Goal: Task Accomplishment & Management: Use online tool/utility

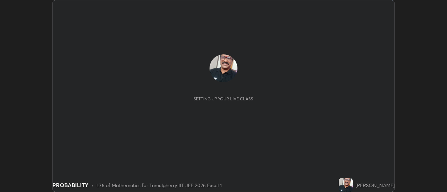
scroll to position [192, 447]
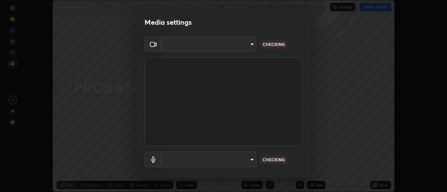
type input "c1743da8526a0aadeed10a62cbfcd2d4321df644c55b53bf1ad22bdce350b73d"
type input "default"
click at [276, 160] on p "CHECKING" at bounding box center [274, 160] width 22 height 6
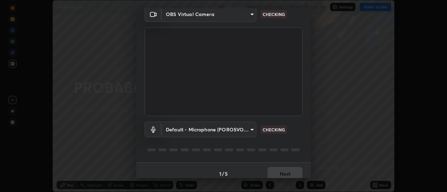
scroll to position [37, 0]
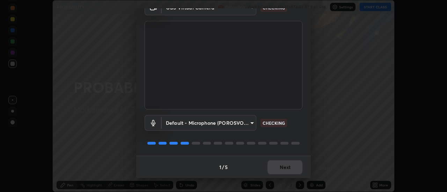
click at [279, 122] on p "CHECKING" at bounding box center [274, 123] width 22 height 6
click at [280, 167] on button "Next" at bounding box center [285, 168] width 35 height 14
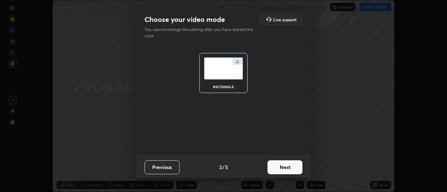
scroll to position [0, 0]
click at [283, 165] on button "Next" at bounding box center [285, 168] width 35 height 14
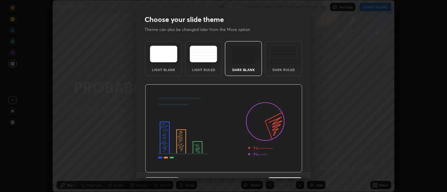
scroll to position [17, 0]
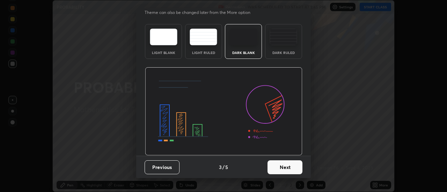
click at [285, 168] on button "Next" at bounding box center [285, 168] width 35 height 14
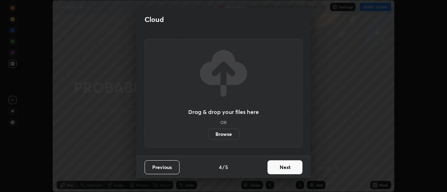
click at [285, 169] on button "Next" at bounding box center [285, 168] width 35 height 14
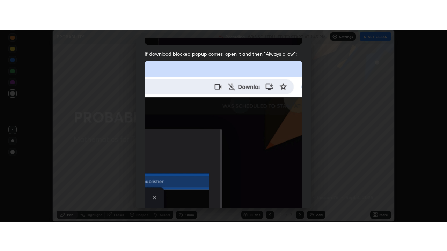
scroll to position [179, 0]
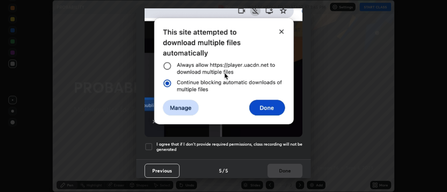
click at [149, 143] on div at bounding box center [149, 147] width 8 height 8
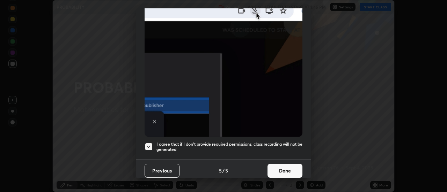
click at [280, 166] on button "Done" at bounding box center [285, 171] width 35 height 14
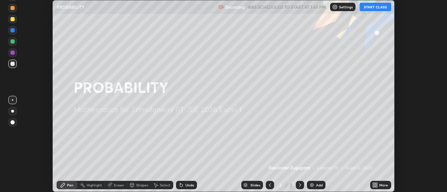
click at [371, 8] on button "START CLASS" at bounding box center [375, 7] width 31 height 8
click at [373, 9] on button "End Class" at bounding box center [377, 7] width 28 height 8
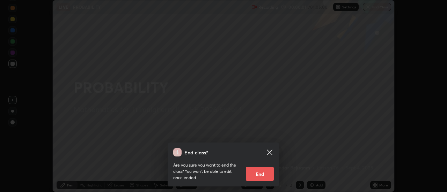
click at [287, 127] on div "End class? Are you sure you want to end the class? You won’t be able to edit on…" at bounding box center [223, 96] width 447 height 192
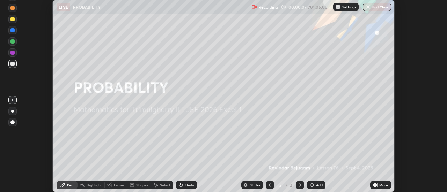
click at [317, 185] on div "Add" at bounding box center [319, 185] width 7 height 3
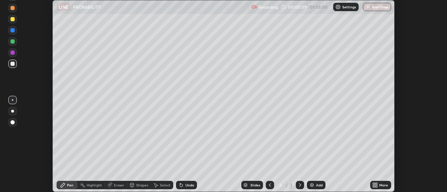
click at [381, 185] on div "More" at bounding box center [383, 185] width 9 height 3
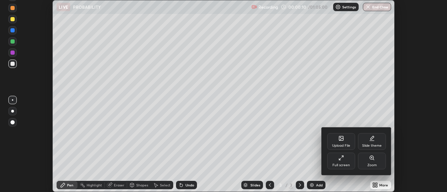
click at [345, 160] on div "Full screen" at bounding box center [341, 161] width 28 height 17
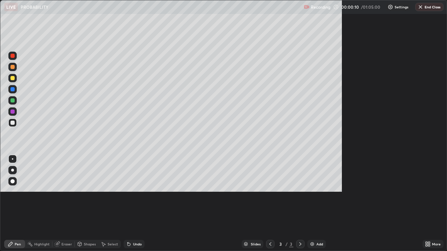
scroll to position [251, 447]
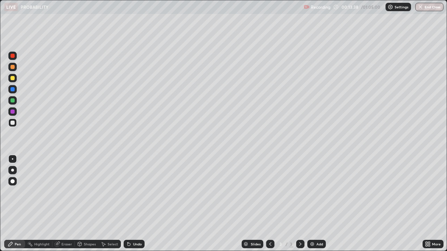
click at [311, 192] on img at bounding box center [312, 245] width 6 height 6
click at [268, 192] on icon at bounding box center [271, 245] width 6 height 6
click at [315, 192] on div "Add" at bounding box center [316, 244] width 19 height 8
click at [134, 192] on div "Undo" at bounding box center [137, 244] width 9 height 3
click at [61, 192] on div "Eraser" at bounding box center [66, 244] width 10 height 3
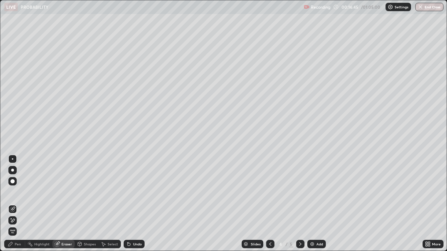
click at [22, 192] on div "Pen" at bounding box center [14, 244] width 21 height 8
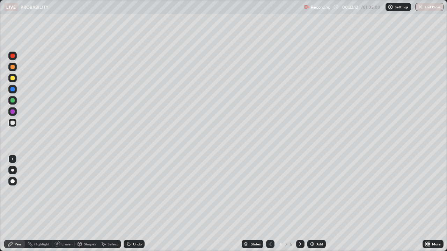
click at [317, 192] on div "Add" at bounding box center [319, 244] width 7 height 3
click at [269, 192] on icon at bounding box center [270, 244] width 2 height 3
click at [312, 192] on img at bounding box center [312, 245] width 6 height 6
click at [0, 28] on div "Setting up your live class" at bounding box center [223, 125] width 447 height 251
click at [66, 192] on div "Eraser" at bounding box center [66, 244] width 10 height 3
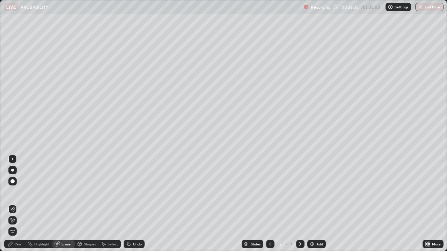
click at [20, 192] on div "Pen" at bounding box center [18, 244] width 6 height 3
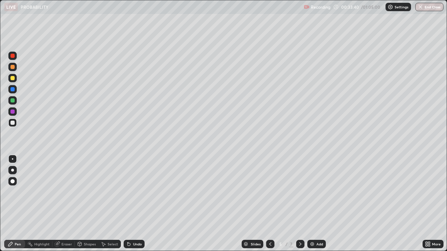
click at [315, 192] on div "Add" at bounding box center [316, 244] width 19 height 8
click at [270, 192] on icon at bounding box center [271, 245] width 6 height 6
click at [313, 192] on img at bounding box center [312, 245] width 6 height 6
click at [15, 112] on div at bounding box center [12, 112] width 8 height 8
click at [15, 124] on div at bounding box center [12, 123] width 8 height 8
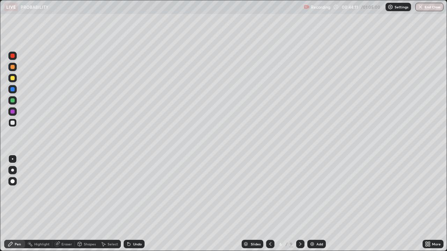
click at [317, 192] on div "Add" at bounding box center [319, 244] width 7 height 3
click at [269, 192] on icon at bounding box center [270, 245] width 6 height 6
click at [313, 192] on img at bounding box center [312, 245] width 6 height 6
click at [16, 57] on div at bounding box center [12, 56] width 8 height 8
click at [12, 122] on div at bounding box center [12, 123] width 4 height 4
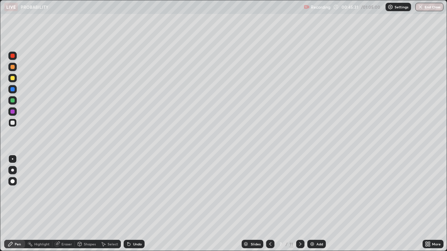
click at [13, 123] on div at bounding box center [12, 123] width 4 height 4
click at [136, 192] on div "Undo" at bounding box center [137, 244] width 9 height 3
click at [12, 101] on div at bounding box center [12, 100] width 4 height 4
click at [14, 126] on div at bounding box center [12, 123] width 8 height 8
click at [321, 192] on div "Add" at bounding box center [316, 244] width 19 height 8
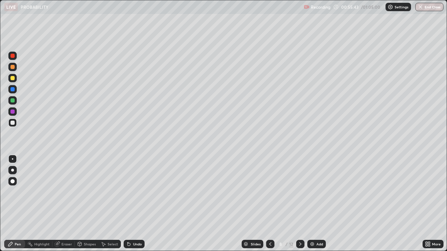
click at [69, 192] on div "Eraser" at bounding box center [66, 244] width 10 height 3
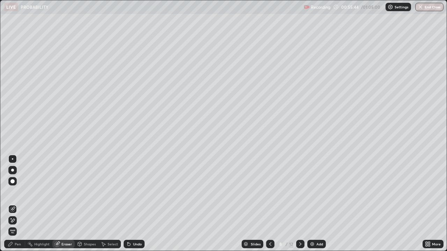
click at [21, 192] on div "Pen" at bounding box center [18, 244] width 6 height 3
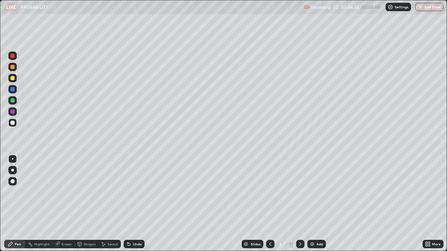
click at [15, 113] on div at bounding box center [12, 112] width 8 height 8
click at [16, 124] on div at bounding box center [12, 123] width 8 height 8
click at [65, 192] on div "Eraser" at bounding box center [66, 244] width 10 height 3
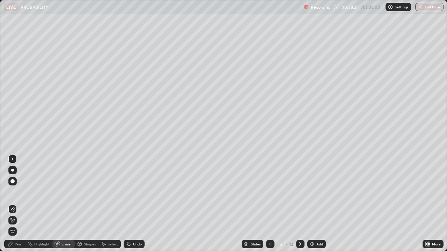
click at [20, 192] on div "Pen" at bounding box center [18, 244] width 6 height 3
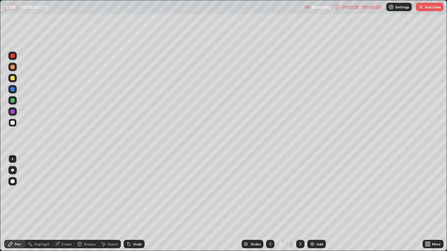
click at [315, 192] on div "Add" at bounding box center [316, 244] width 19 height 8
click at [269, 192] on icon at bounding box center [270, 244] width 2 height 3
click at [439, 7] on button "End Class" at bounding box center [430, 7] width 28 height 8
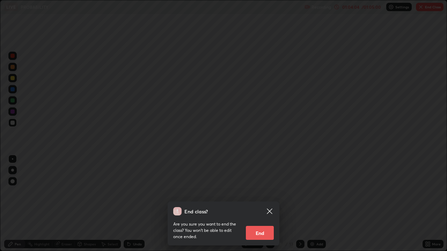
click at [247, 188] on div "End class? Are you sure you want to end the class? You won’t be able to edit on…" at bounding box center [223, 125] width 447 height 251
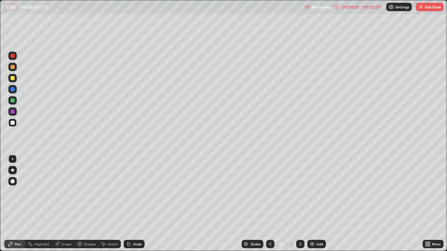
click at [428, 10] on button "End Class" at bounding box center [430, 7] width 28 height 8
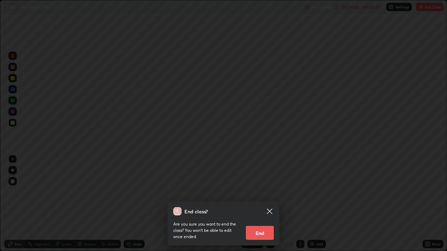
click at [263, 192] on button "End" at bounding box center [260, 233] width 28 height 14
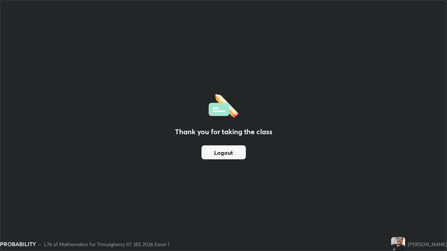
click at [232, 151] on button "Logout" at bounding box center [224, 153] width 44 height 14
